Goal: Task Accomplishment & Management: Manage account settings

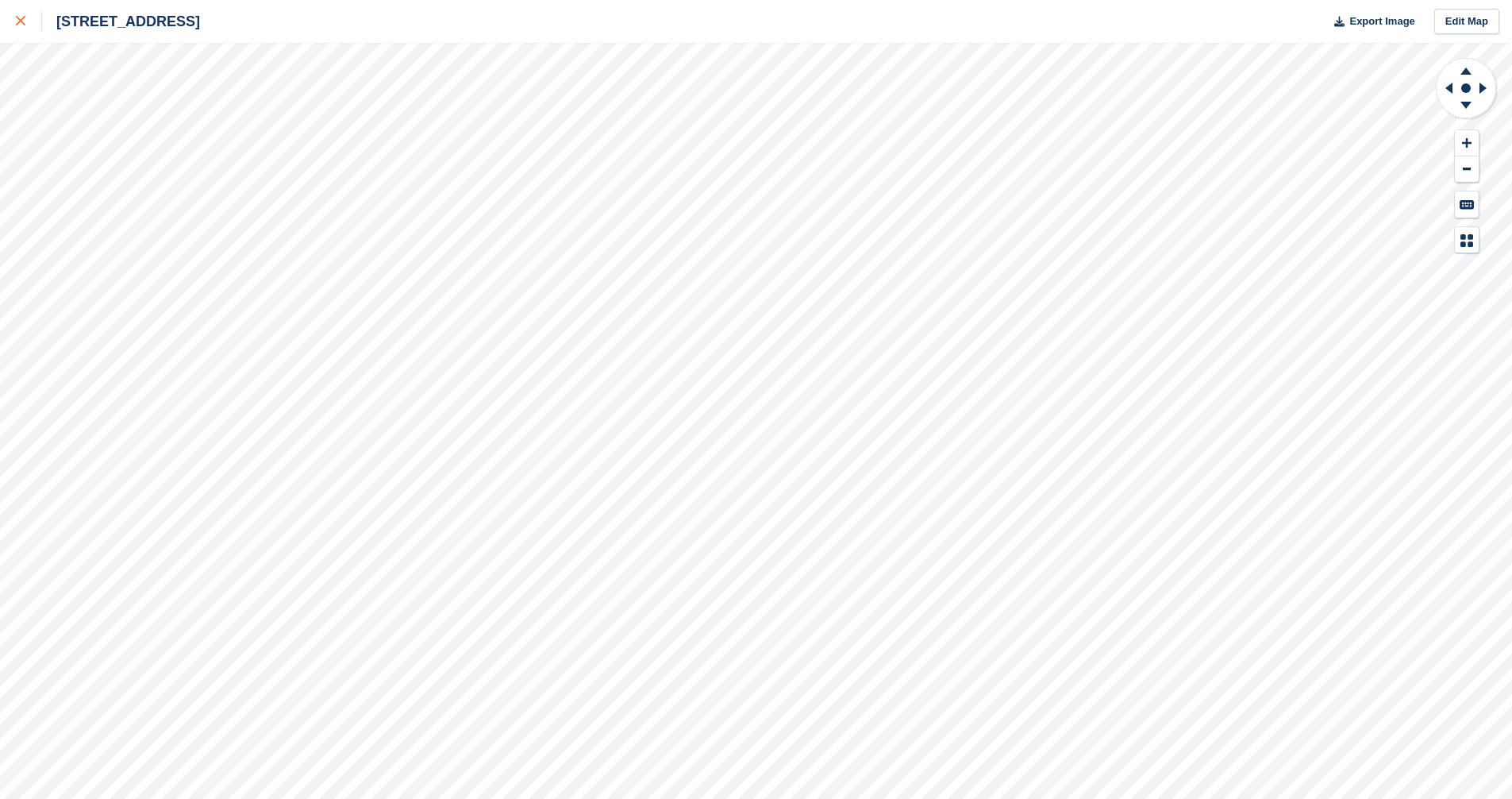
click at [11, 21] on link at bounding box center [21, 21] width 42 height 43
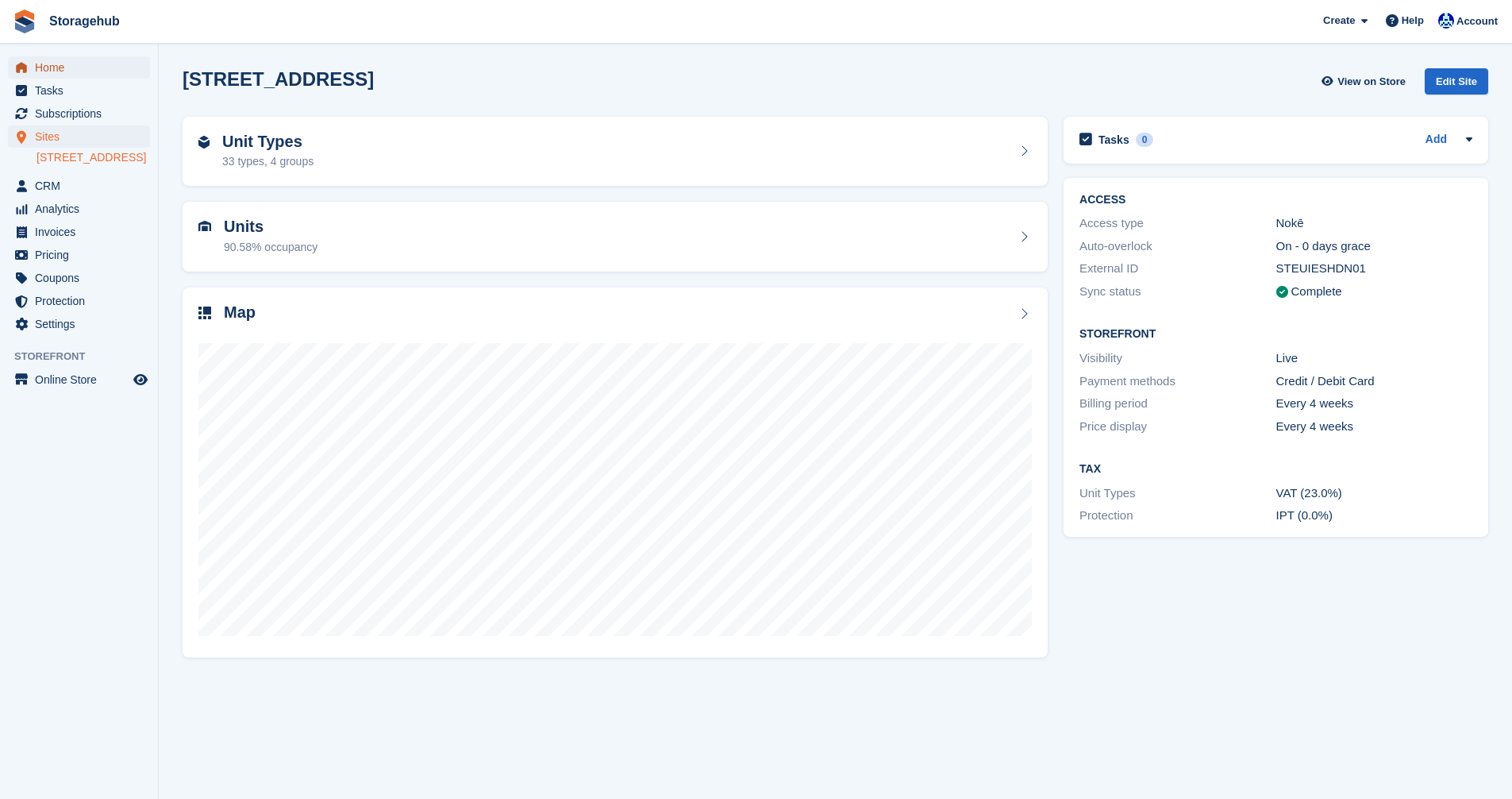
click at [60, 68] on span "Home" at bounding box center [82, 67] width 96 height 22
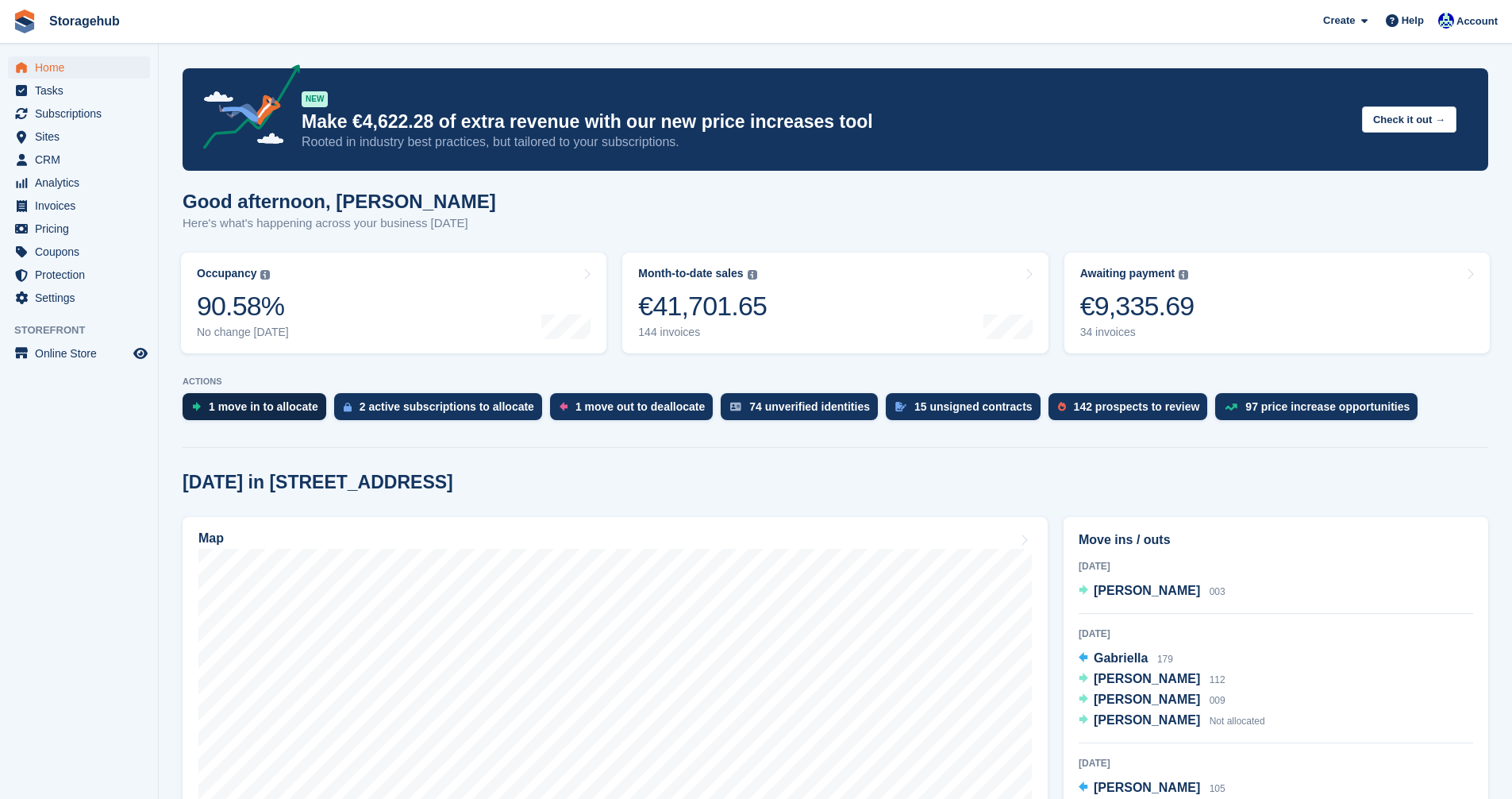
click at [236, 407] on div "1 move in to allocate" at bounding box center [263, 406] width 110 height 12
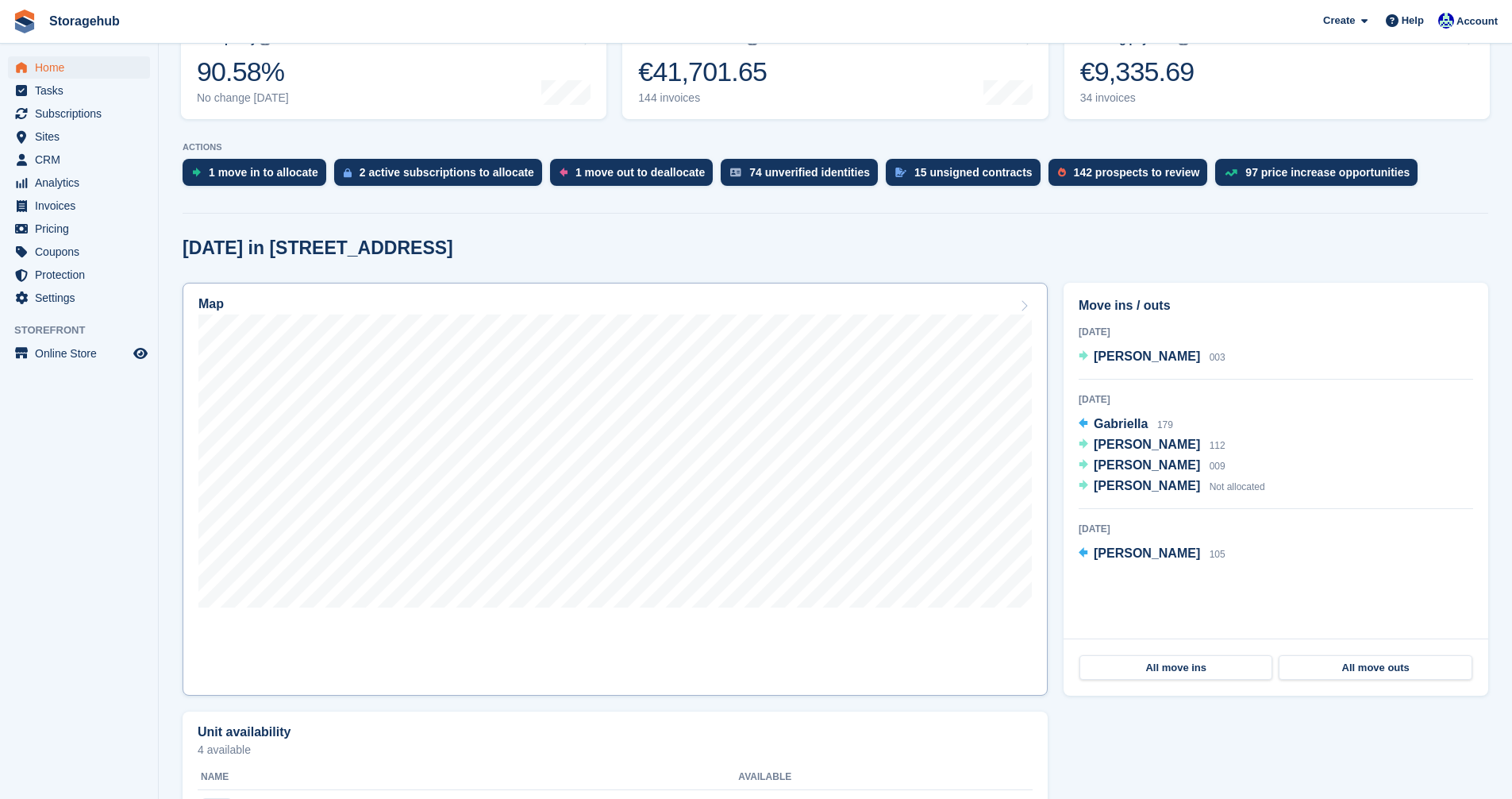
scroll to position [238, 0]
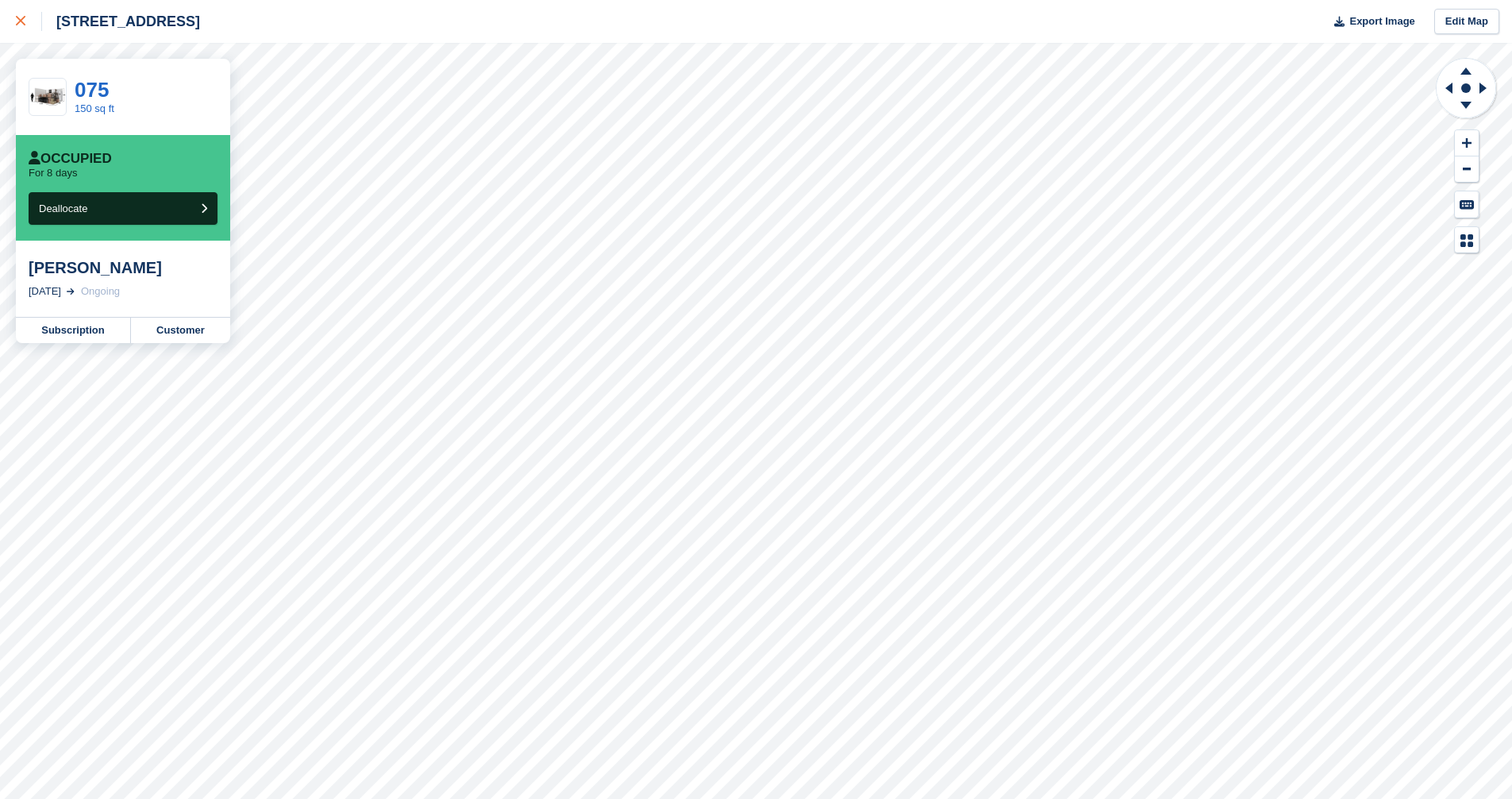
click at [11, 23] on link at bounding box center [21, 21] width 42 height 43
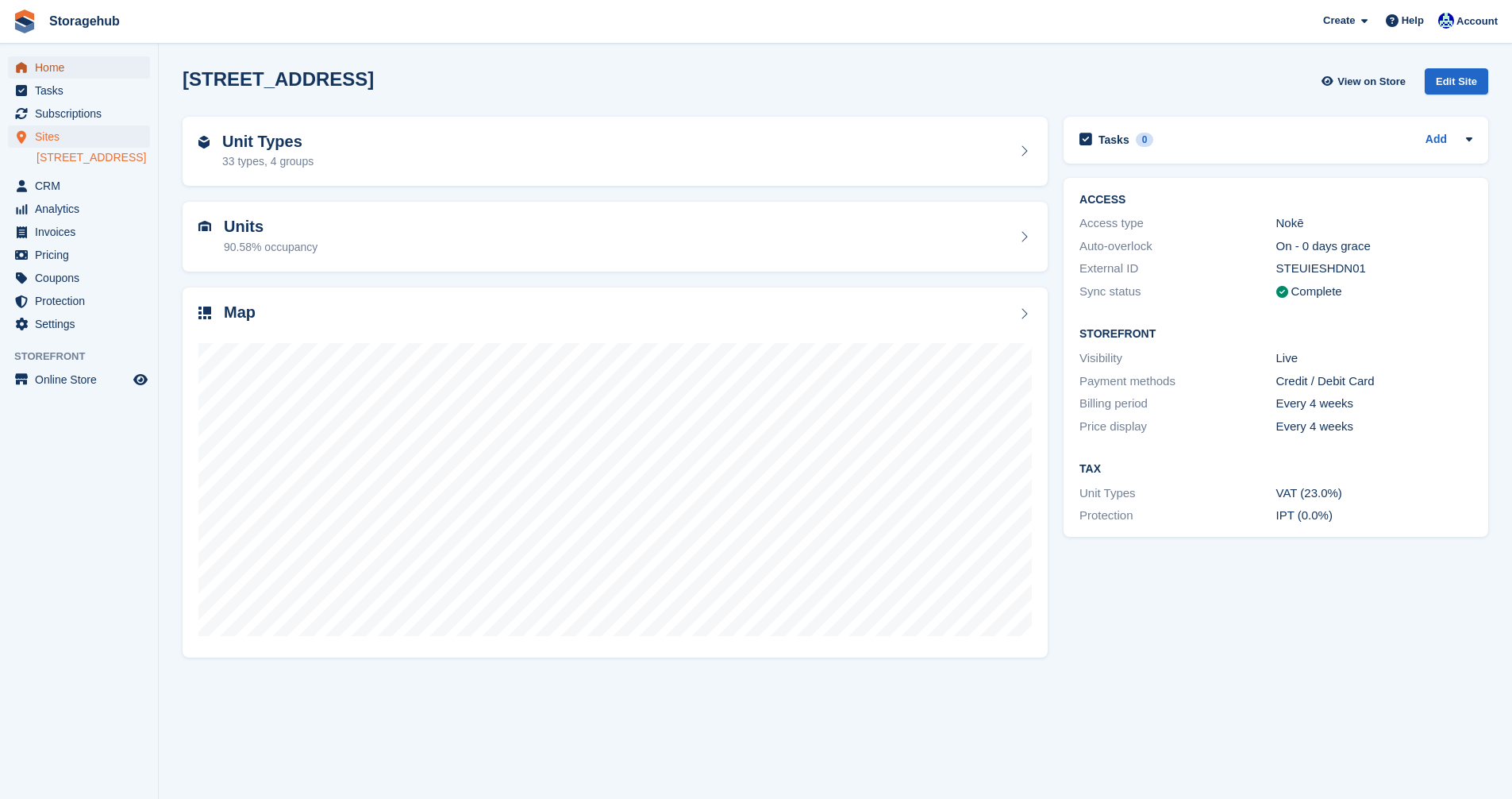
click at [53, 68] on span "Home" at bounding box center [82, 67] width 96 height 22
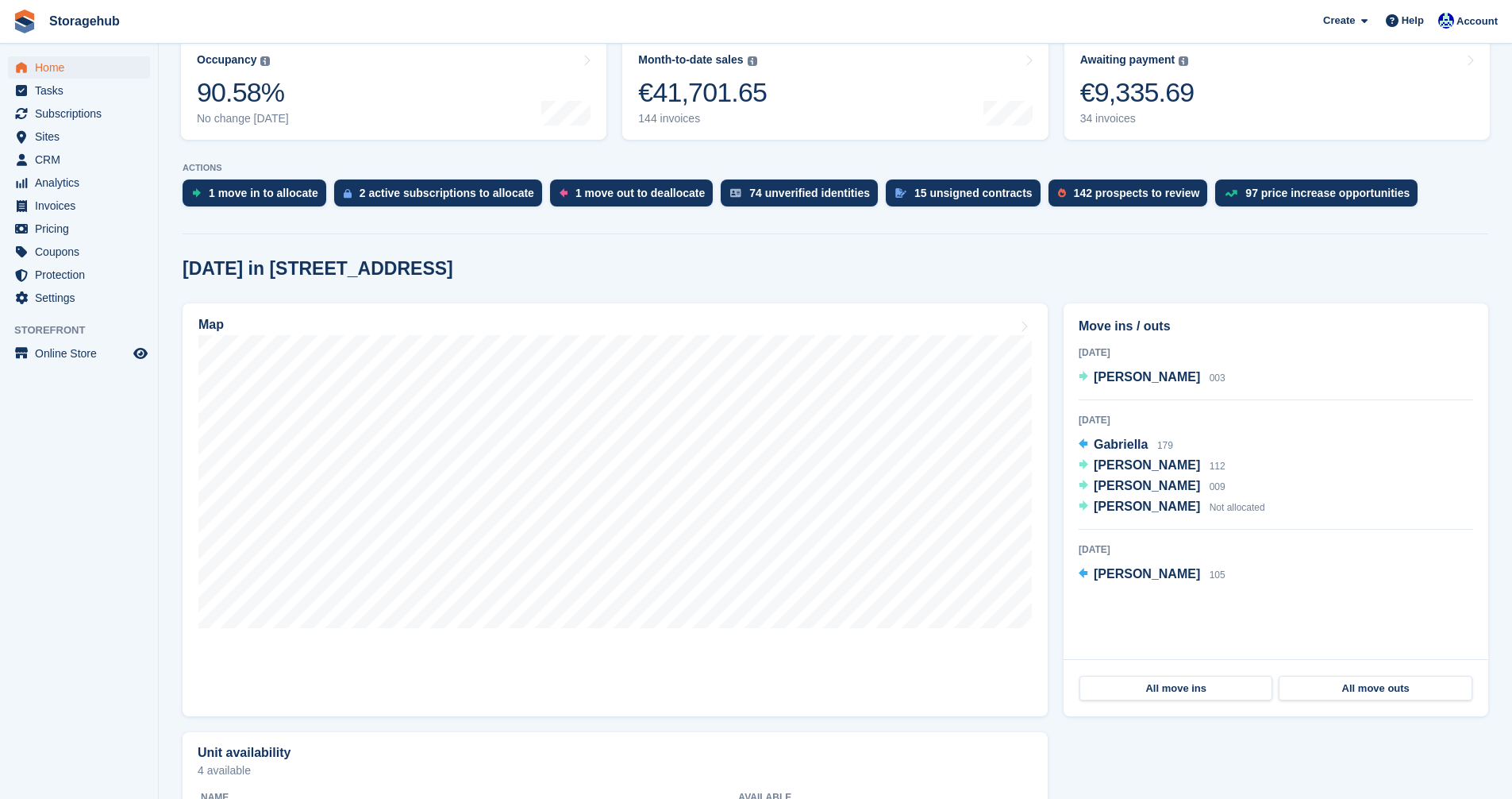
scroll to position [238, 0]
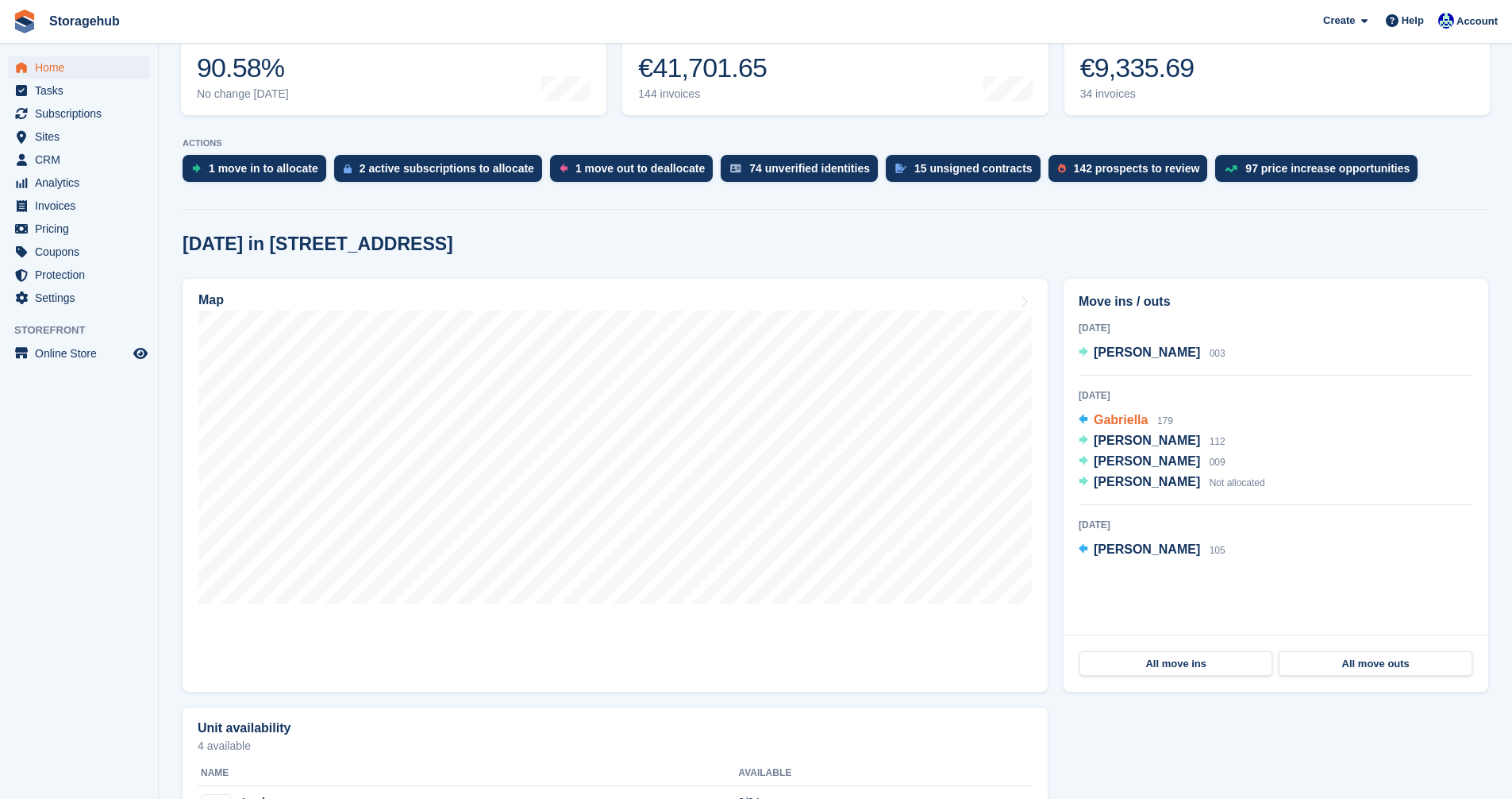
click at [1126, 421] on span "Gabriella" at bounding box center [1120, 420] width 54 height 13
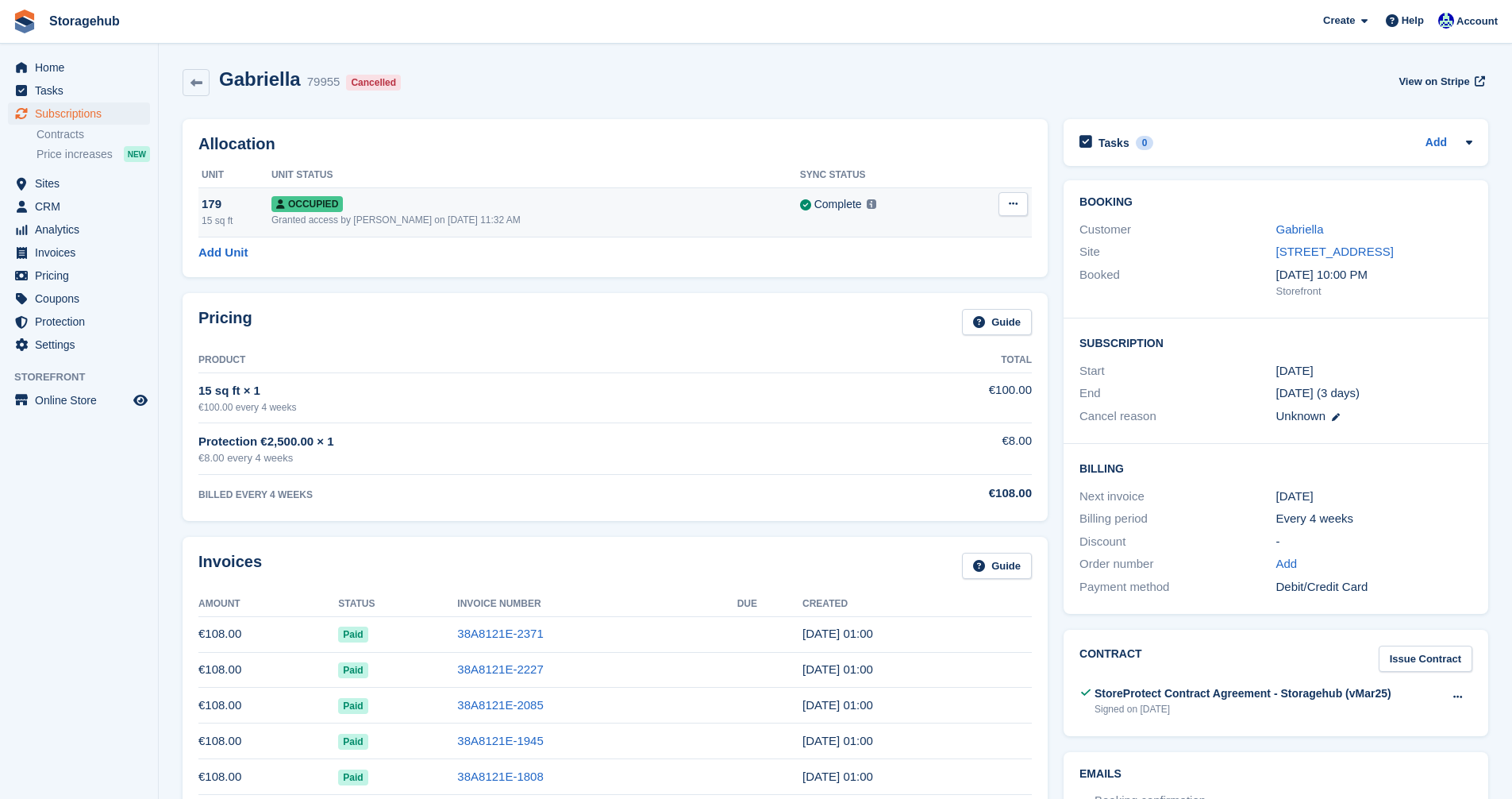
click at [215, 203] on div "179" at bounding box center [237, 204] width 70 height 18
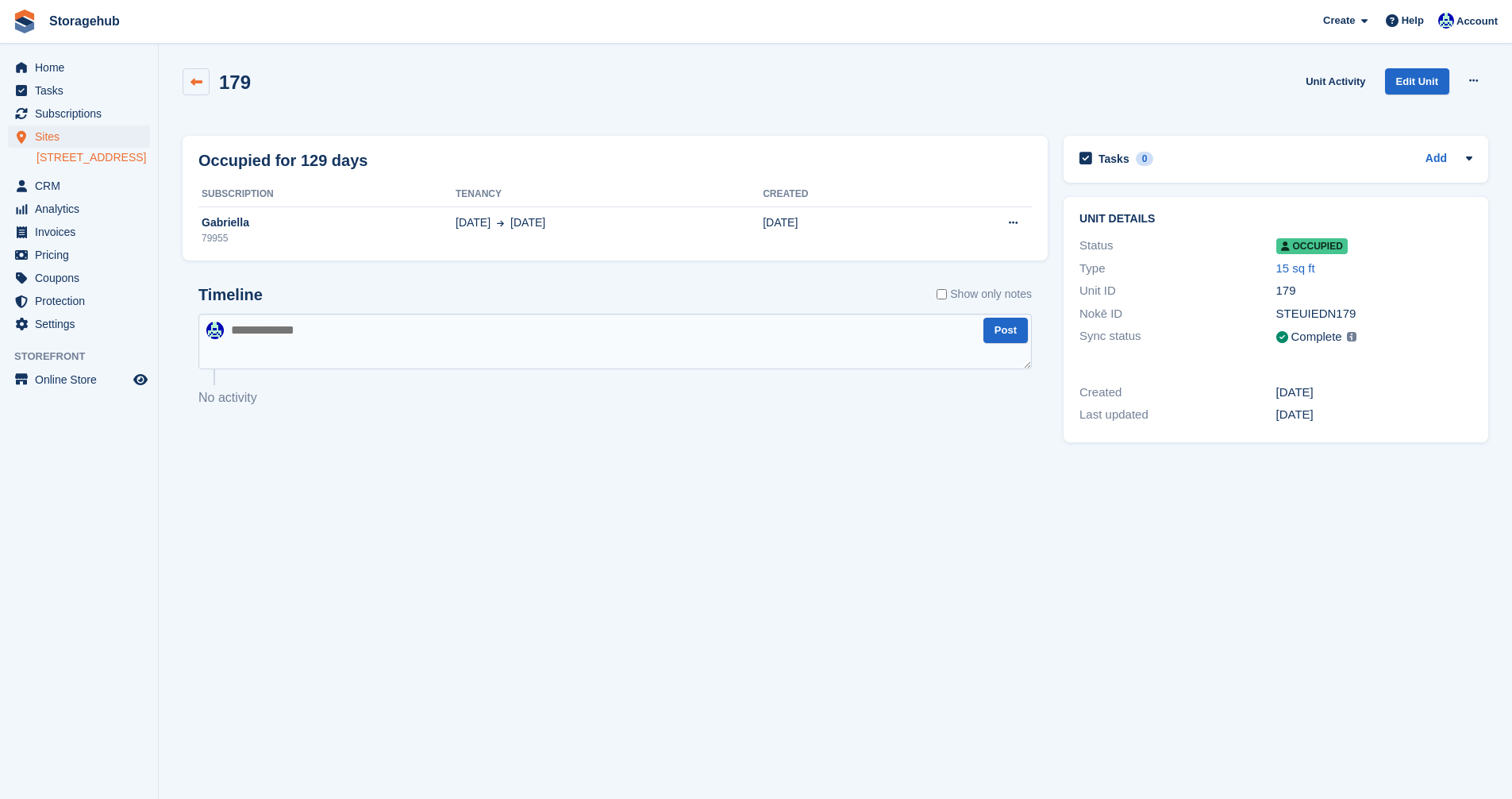
click at [193, 86] on icon at bounding box center [196, 82] width 12 height 12
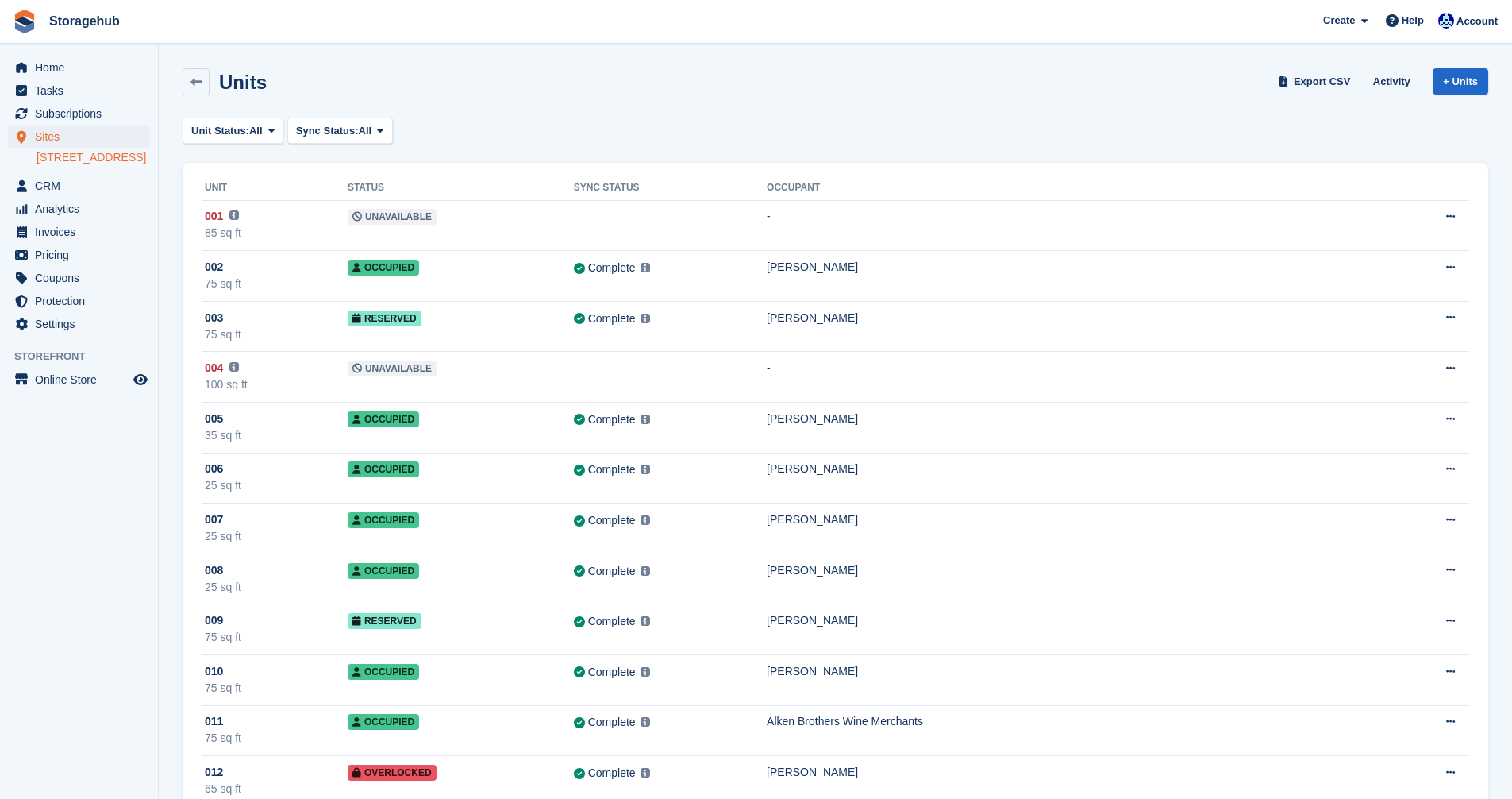
click at [193, 86] on icon at bounding box center [196, 82] width 12 height 12
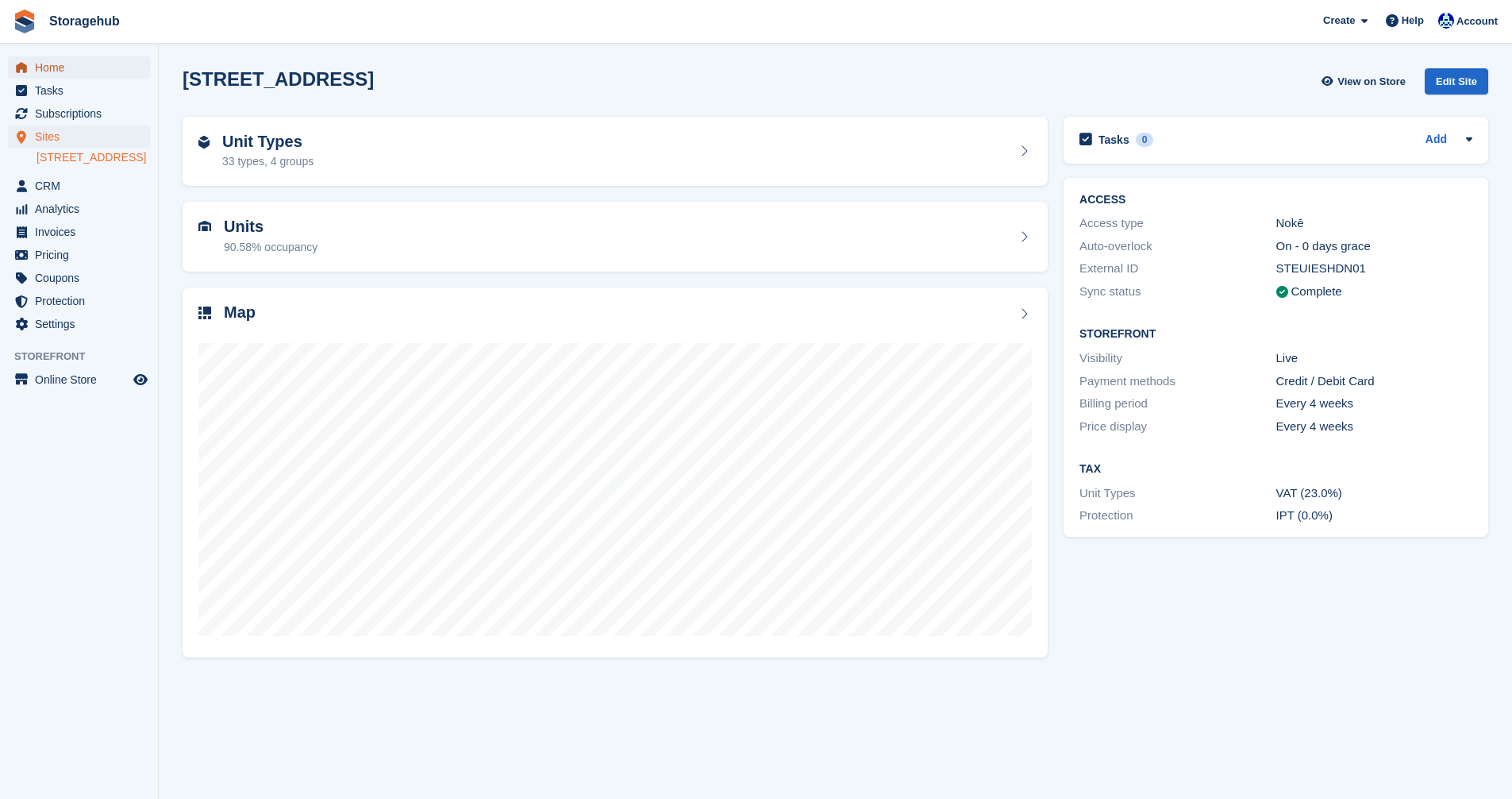
click at [44, 61] on span "Home" at bounding box center [82, 67] width 96 height 22
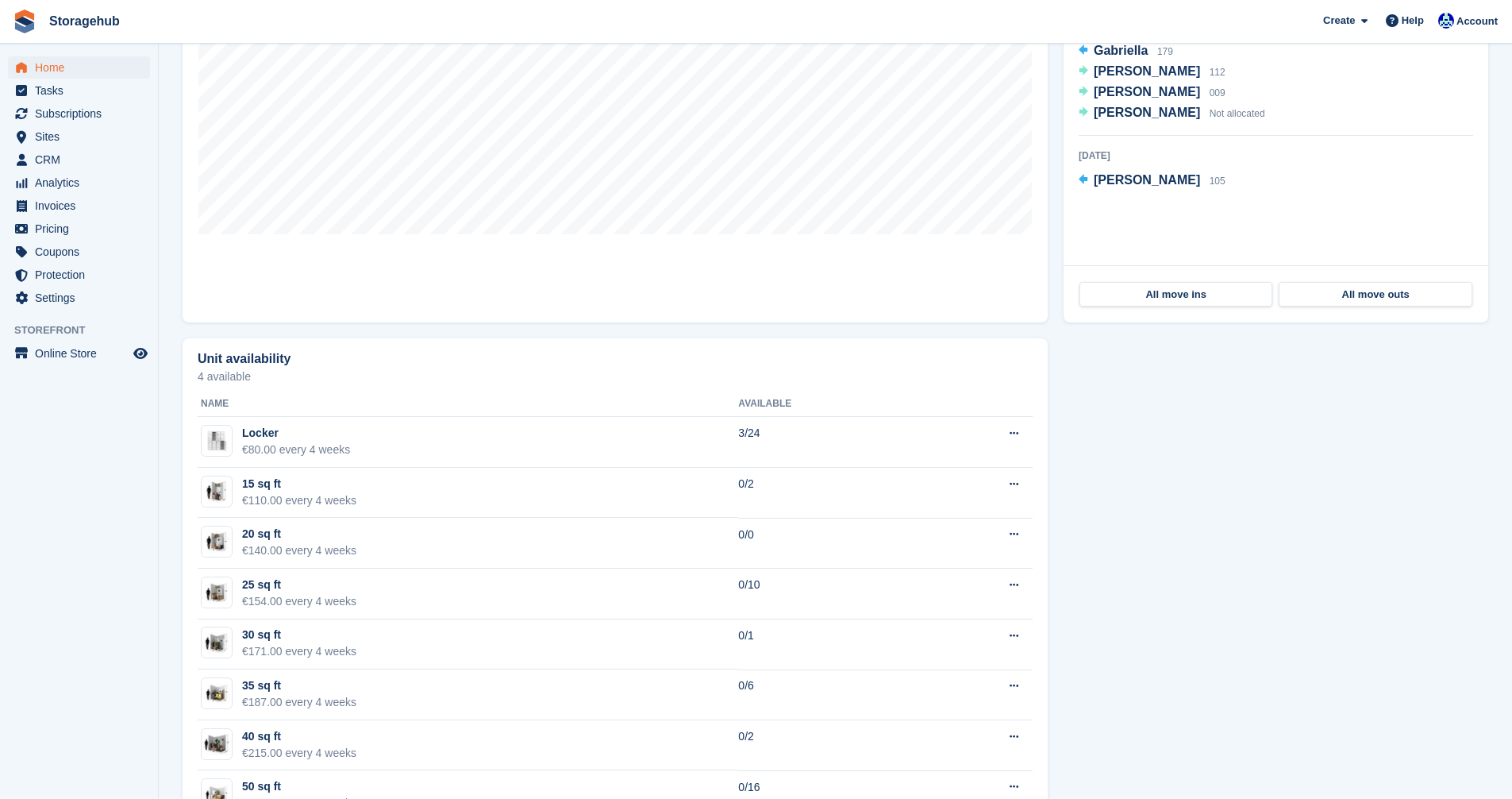
scroll to position [635, 0]
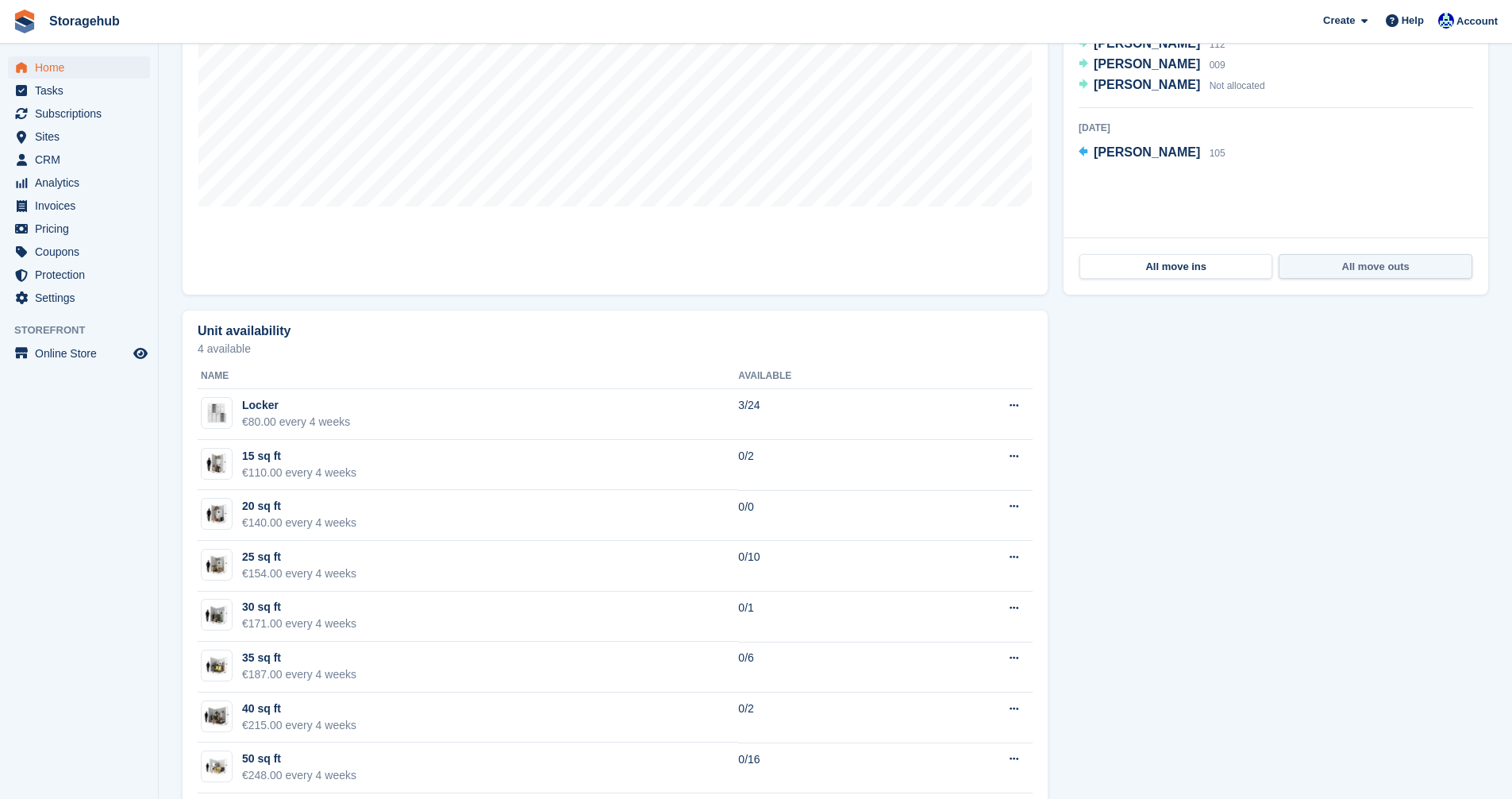
click at [1350, 258] on link "All move outs" at bounding box center [1375, 266] width 193 height 26
